Goal: Answer question/provide support: Share knowledge or assist other users

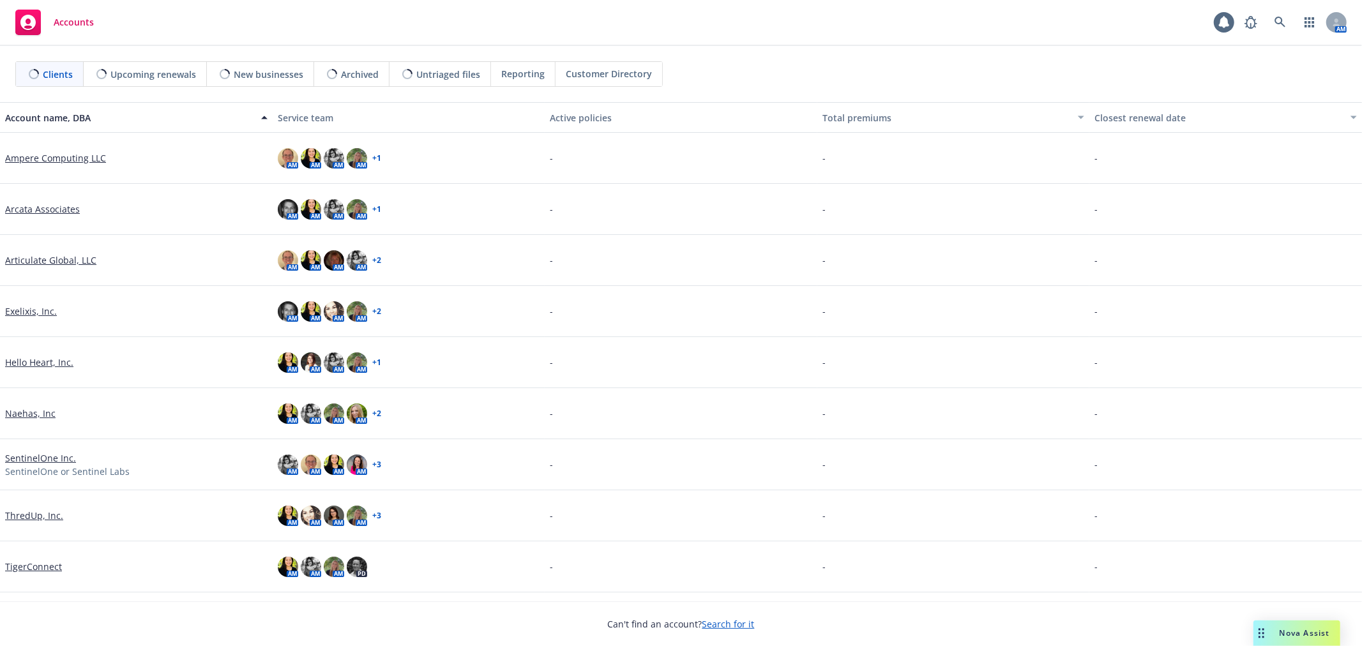
drag, startPoint x: 0, startPoint y: 0, endPoint x: 1249, endPoint y: 614, distance: 1391.7
click at [1273, 633] on div "Nova Assist" at bounding box center [1304, 633] width 71 height 11
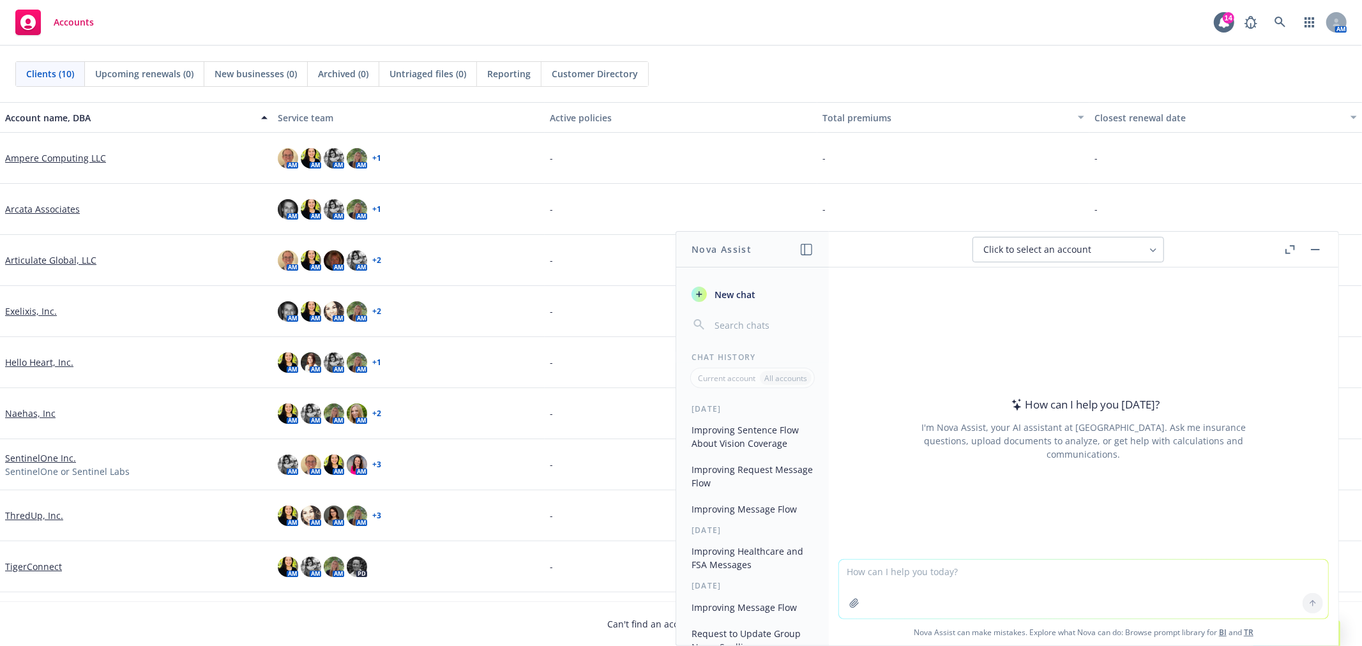
click at [967, 582] on textarea at bounding box center [1083, 589] width 489 height 59
paste textarea "Modern Health got back to me and asked if the employee could contact [EMAIL_ADD…"
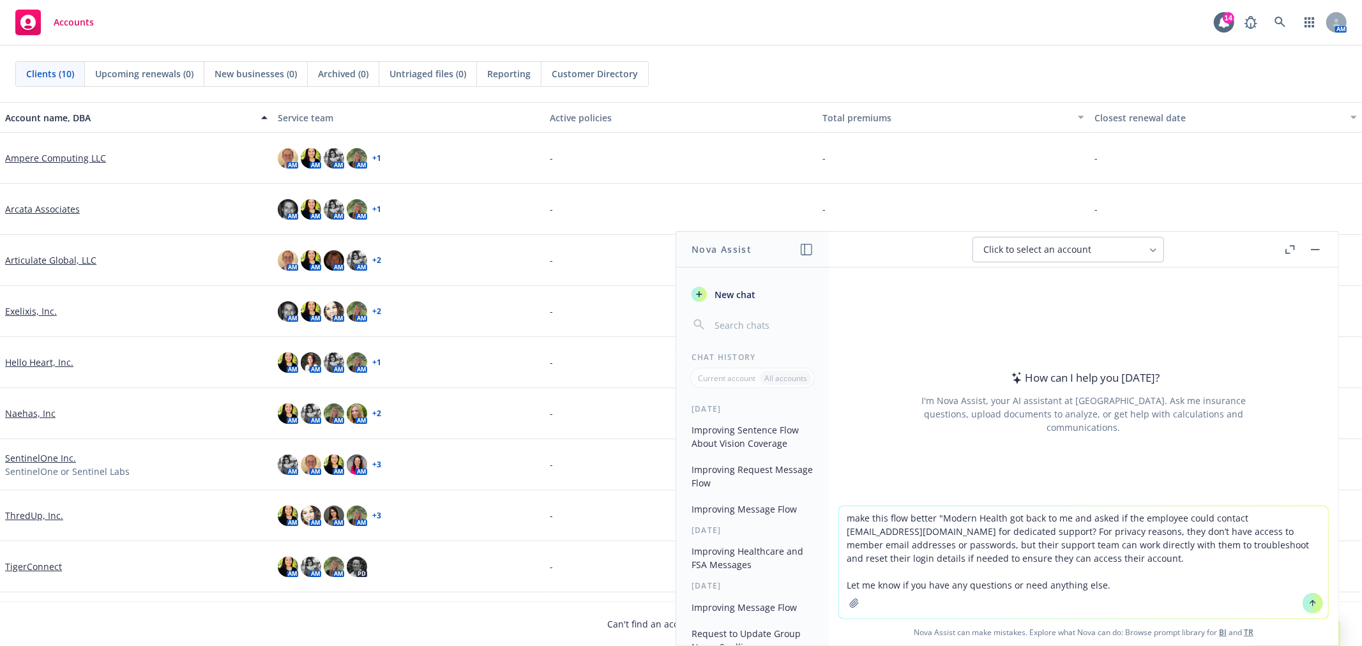
type textarea "make this flow better "Modern Health got back to me and asked if the employee c…"
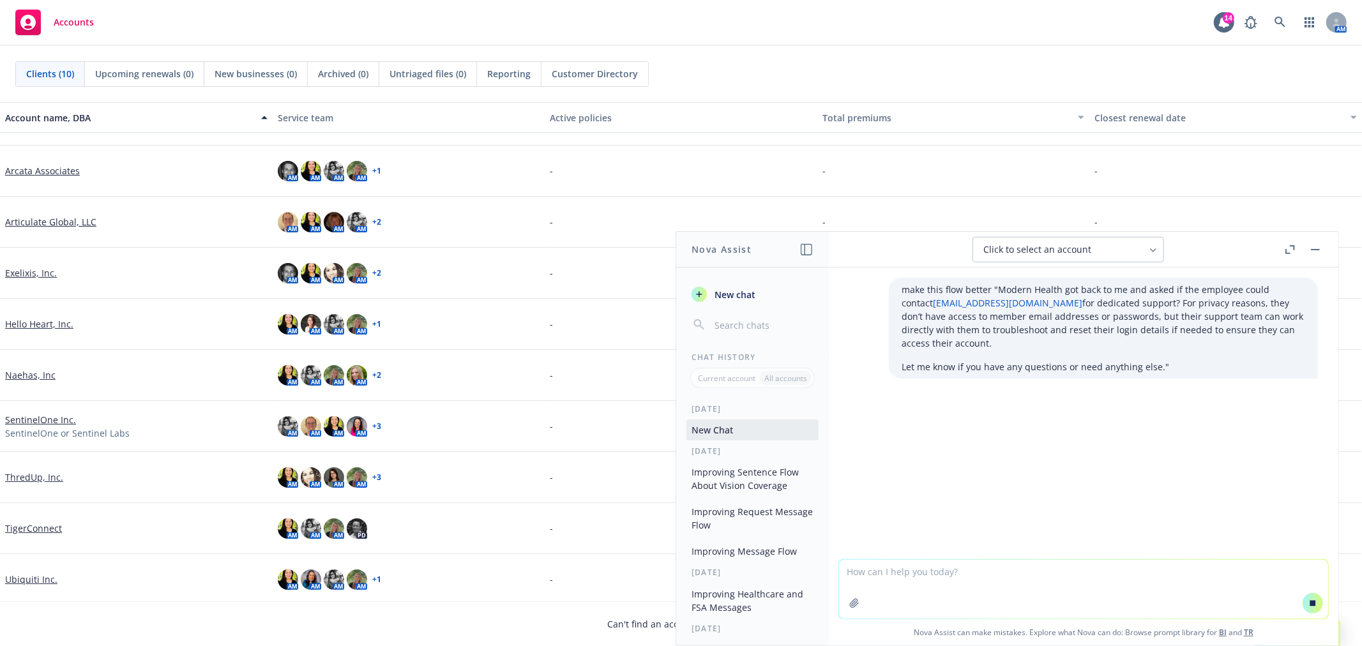
scroll to position [42, 0]
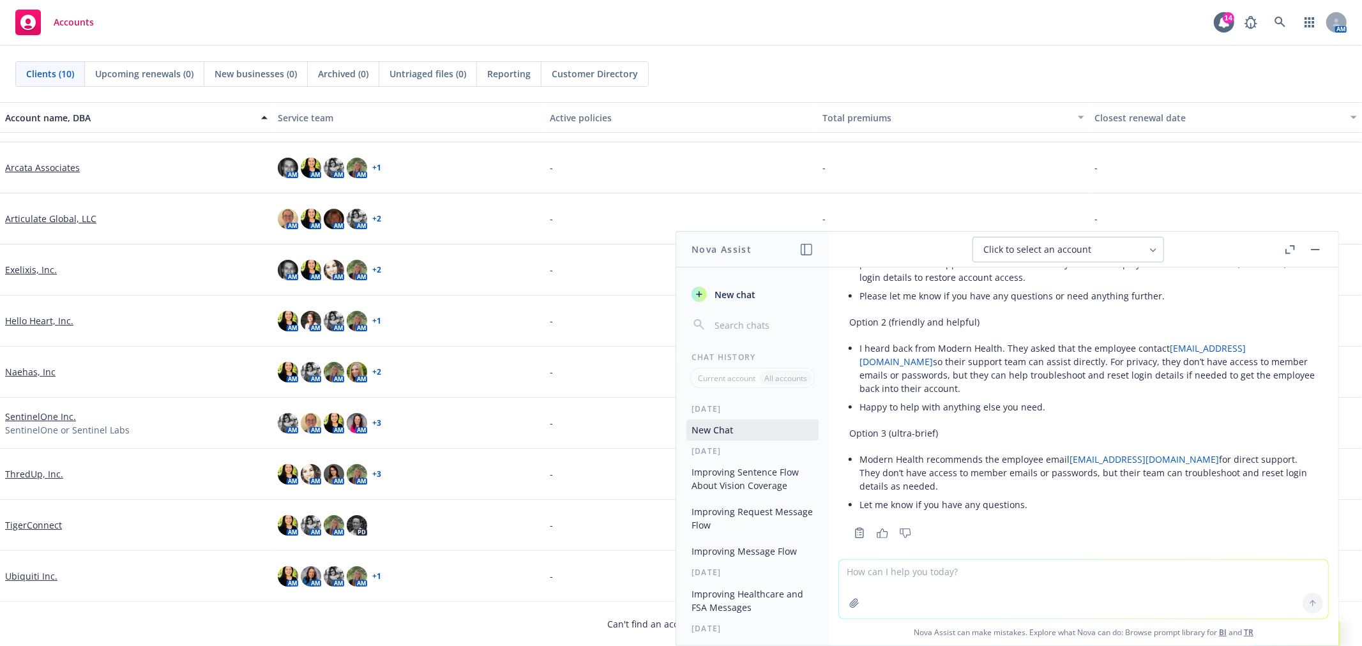
click at [1126, 381] on li "I heard back from Modern Health. They asked that the employee contact [EMAIL_AD…" at bounding box center [1088, 368] width 458 height 59
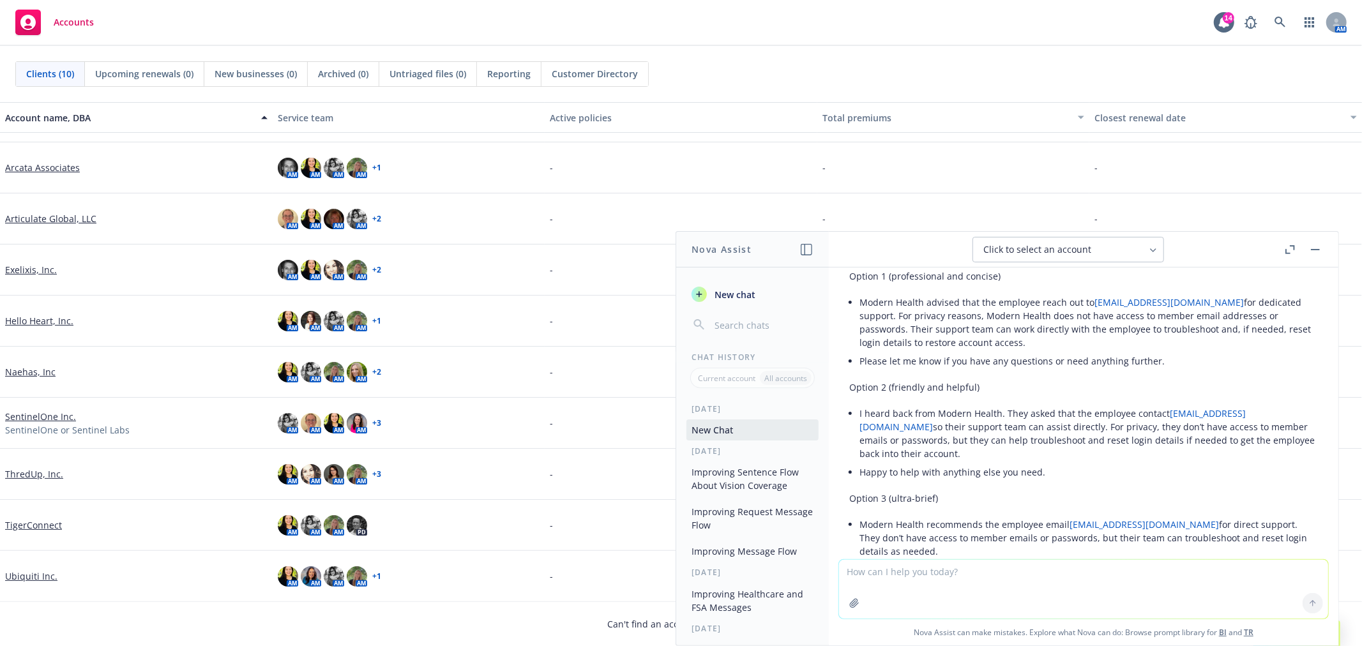
scroll to position [77, 0]
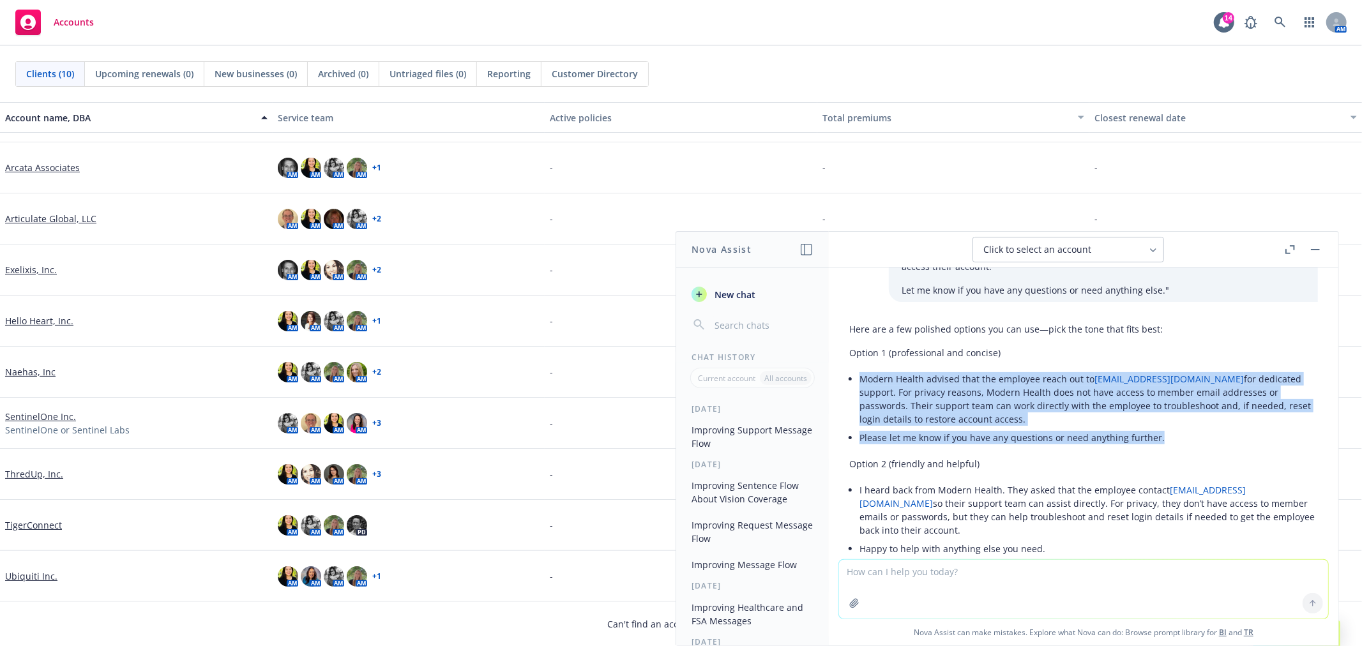
drag, startPoint x: 1177, startPoint y: 429, endPoint x: 853, endPoint y: 366, distance: 330.3
click at [853, 366] on div "Here are a few polished options you can use—pick the tone that fits best: Optio…" at bounding box center [1083, 489] width 469 height 344
copy ul "Modern Health advised that the employee reach out to [EMAIL_ADDRESS][DOMAIN_NAM…"
